Goal: Navigation & Orientation: Find specific page/section

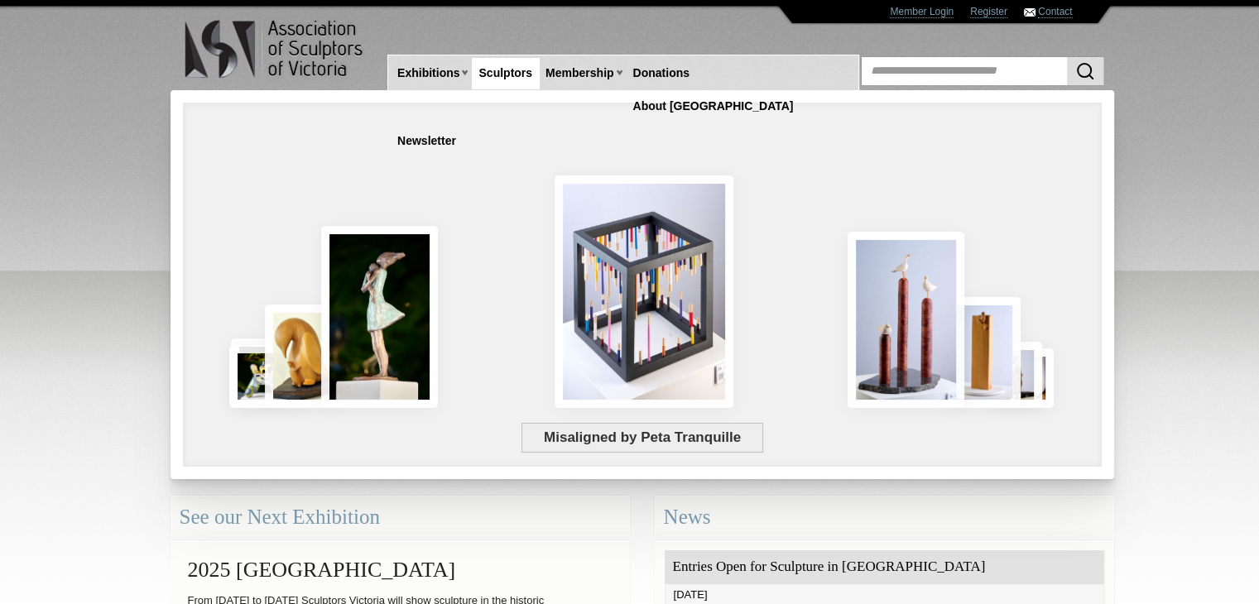
click at [520, 75] on link "Sculptors" at bounding box center [505, 73] width 67 height 31
